Goal: Communication & Community: Ask a question

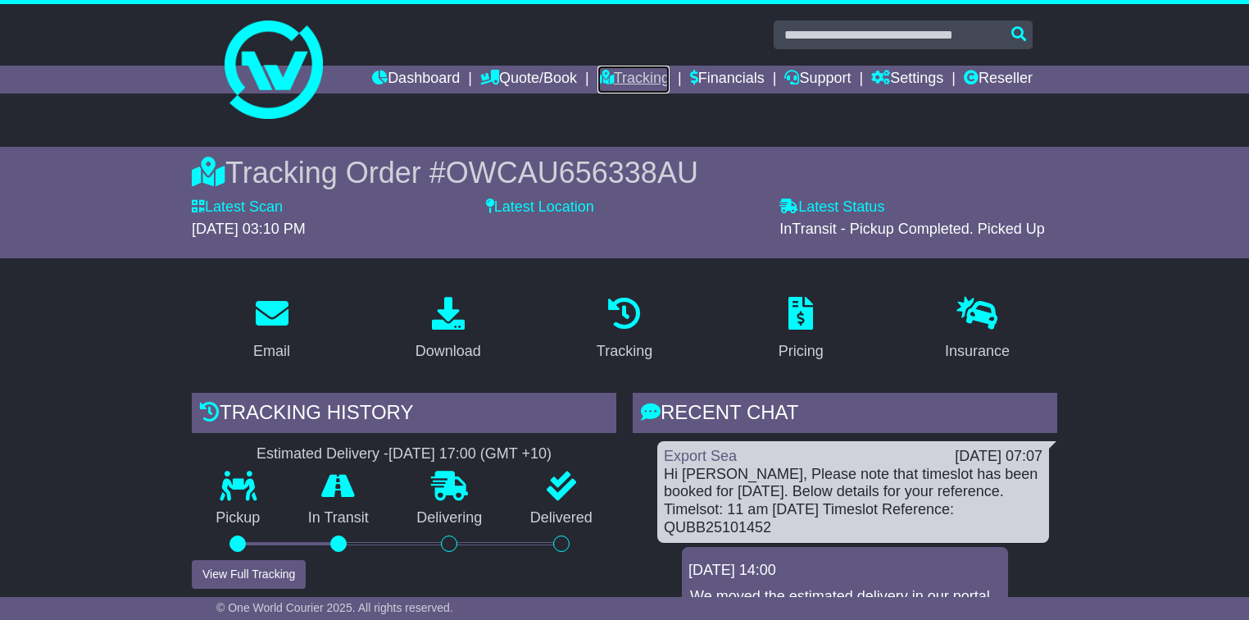
click at [620, 81] on link "Tracking" at bounding box center [633, 80] width 72 height 28
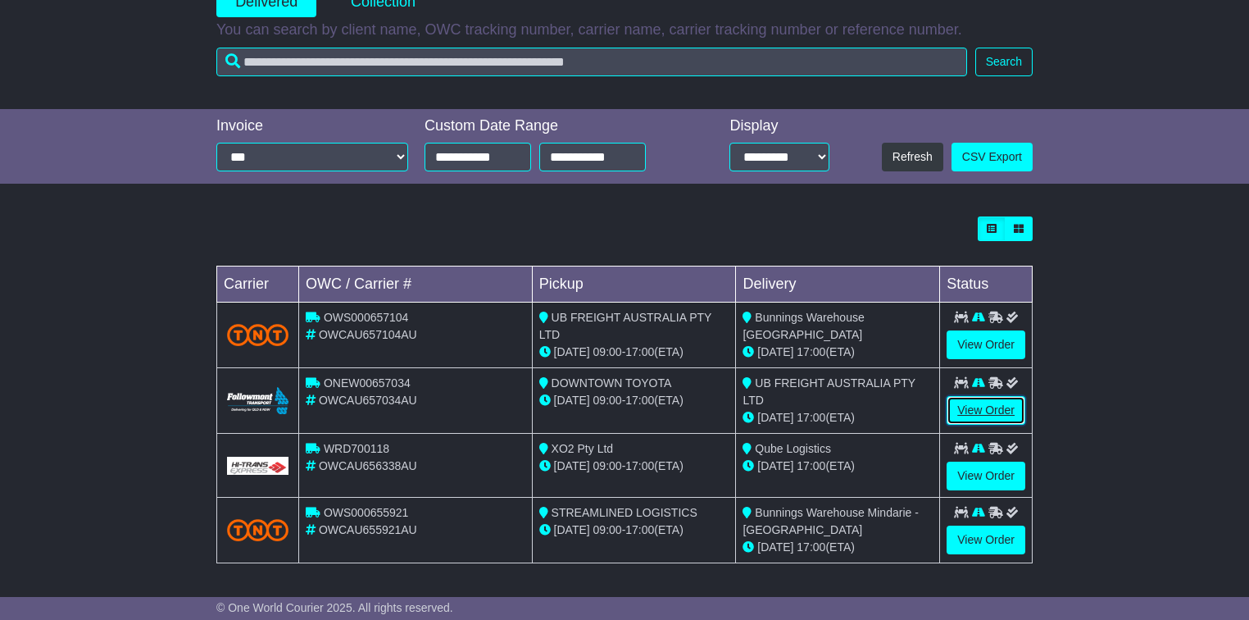
click at [954, 416] on link "View Order" at bounding box center [986, 410] width 79 height 29
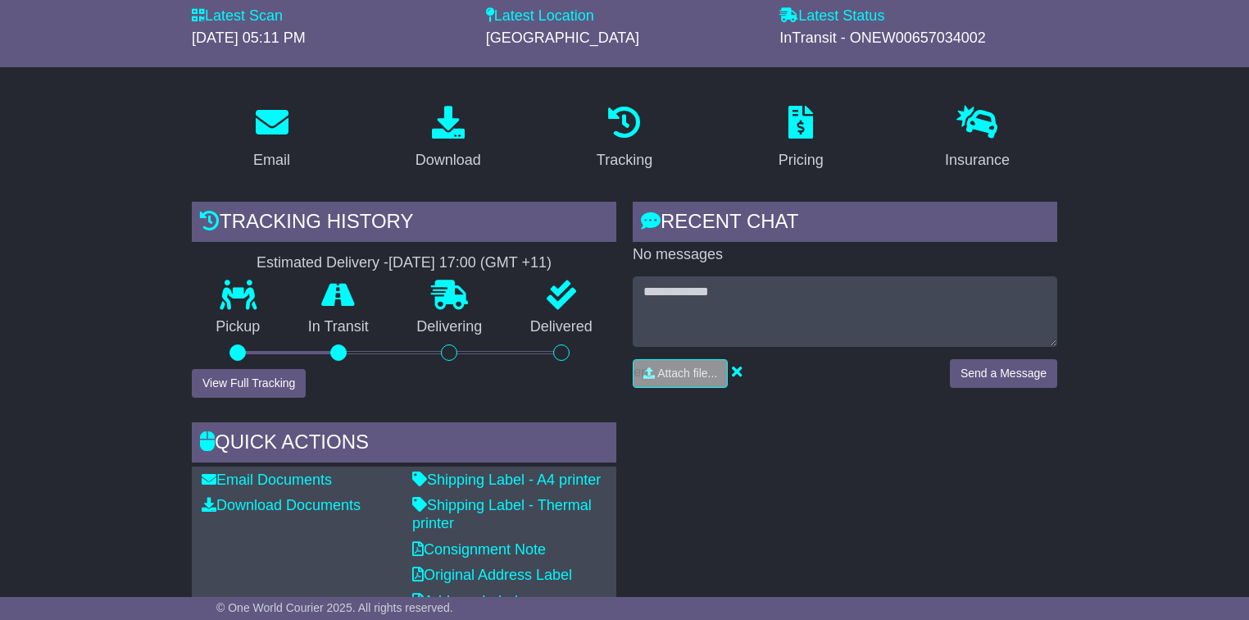
scroll to position [197, 0]
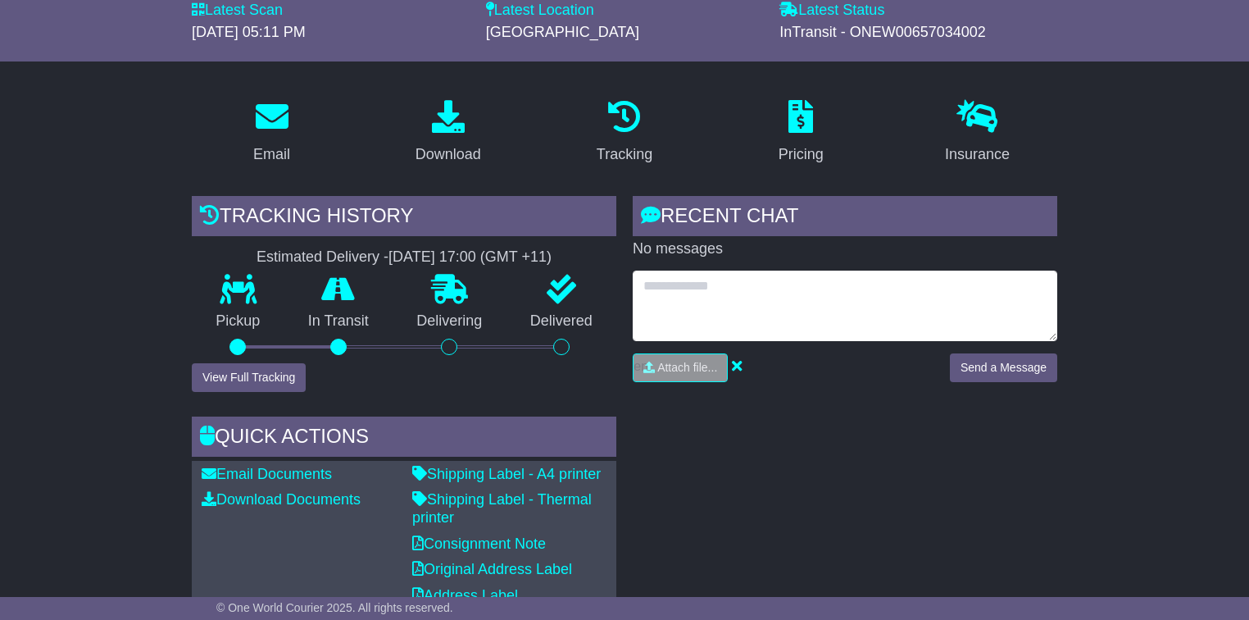
click at [719, 291] on textarea at bounding box center [845, 305] width 425 height 70
type textarea "**********"
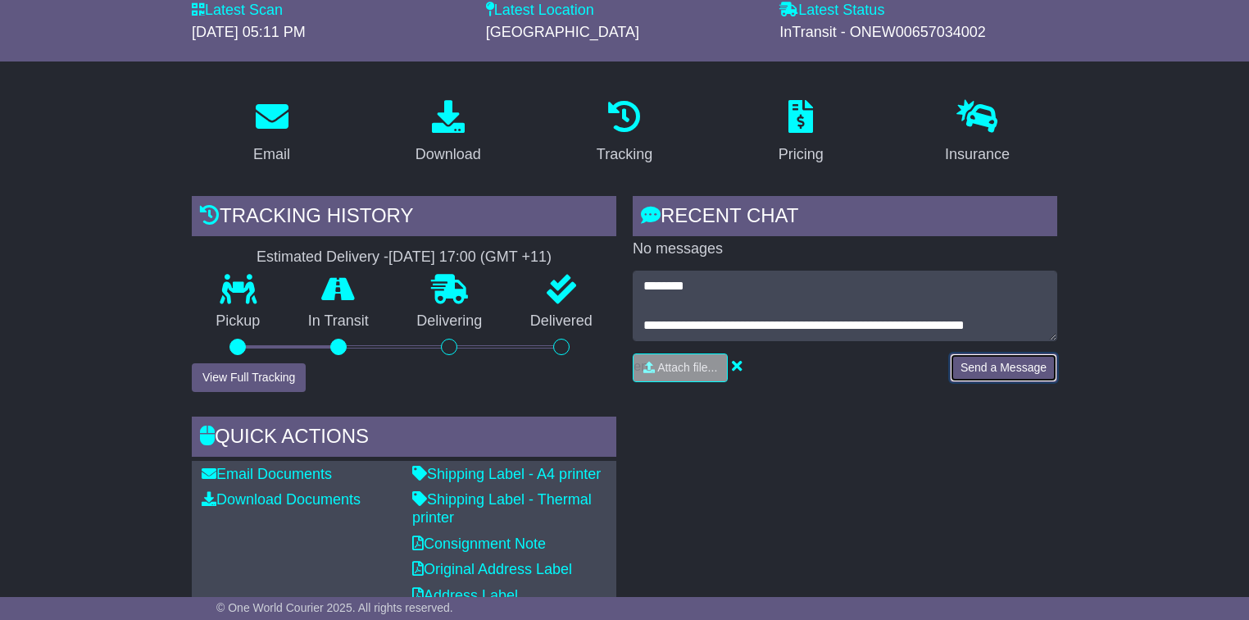
click at [982, 360] on button "Send a Message" at bounding box center [1003, 367] width 107 height 29
